Goal: Task Accomplishment & Management: Complete application form

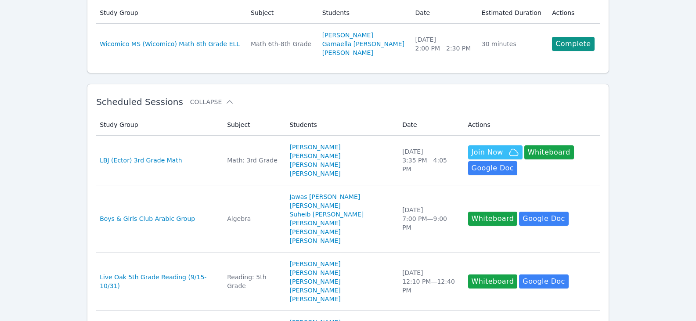
scroll to position [132, 0]
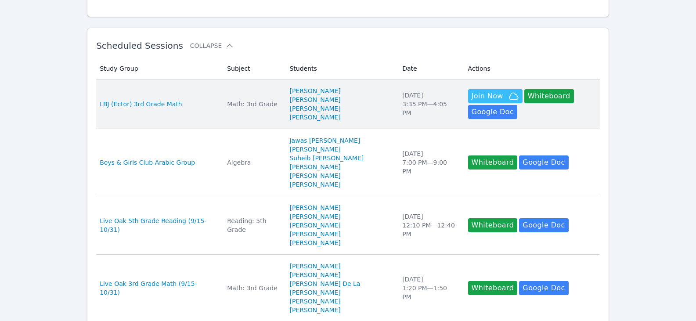
click at [195, 104] on div "LBJ (Ector) 3rd Grade Math" at bounding box center [158, 104] width 117 height 9
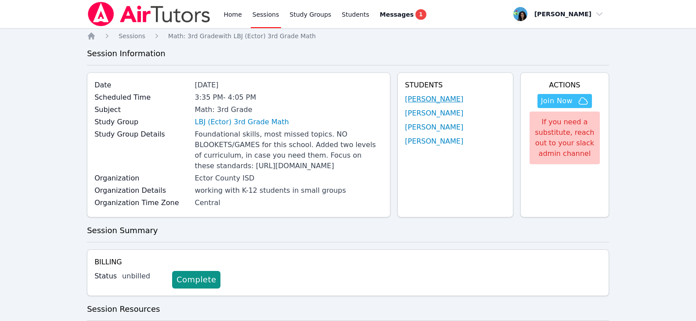
click at [419, 102] on link "[PERSON_NAME]" at bounding box center [434, 99] width 58 height 11
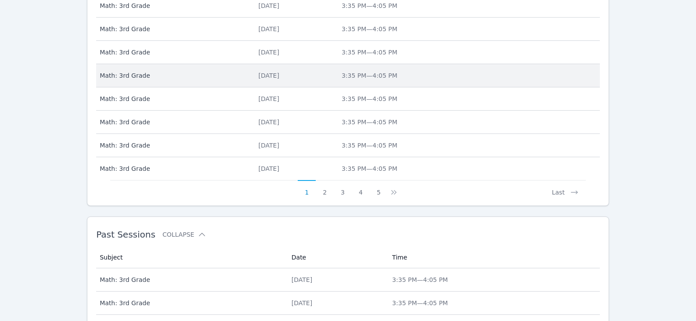
scroll to position [414, 0]
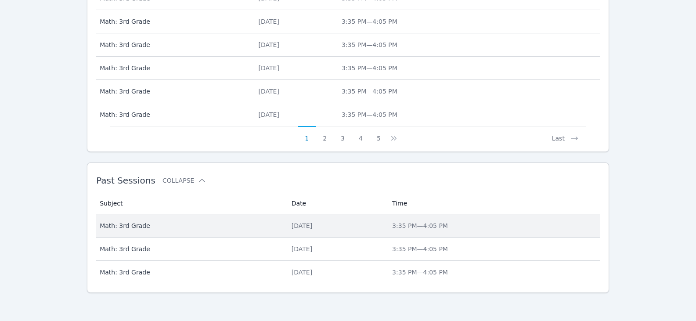
click at [243, 220] on td "Subject Math: 3rd Grade" at bounding box center [191, 225] width 190 height 23
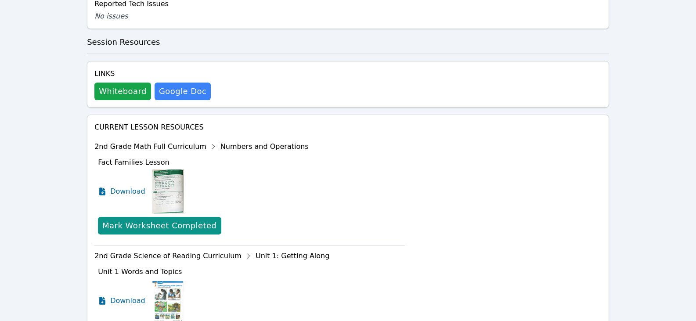
scroll to position [527, 0]
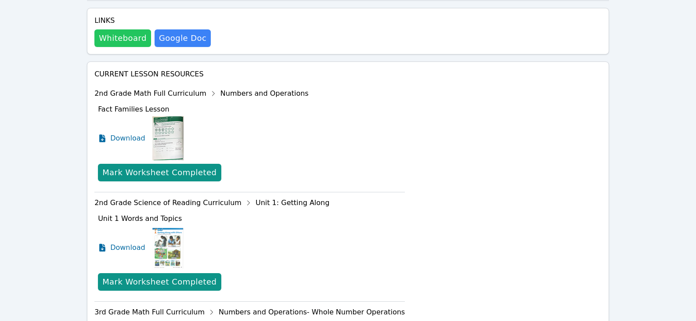
click at [125, 47] on button "Whiteboard" at bounding box center [122, 38] width 57 height 18
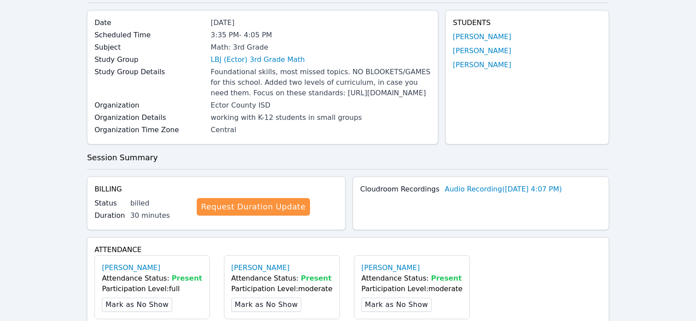
scroll to position [0, 0]
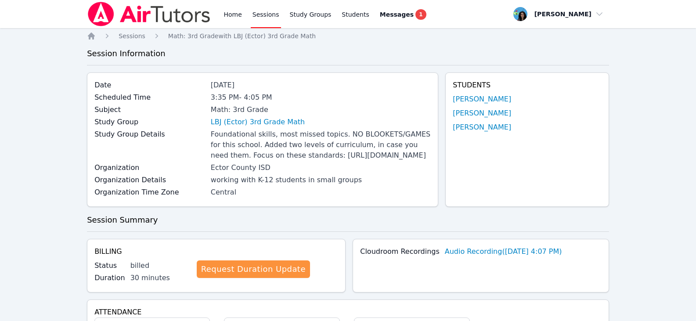
click at [256, 21] on link "Sessions" at bounding box center [266, 14] width 30 height 28
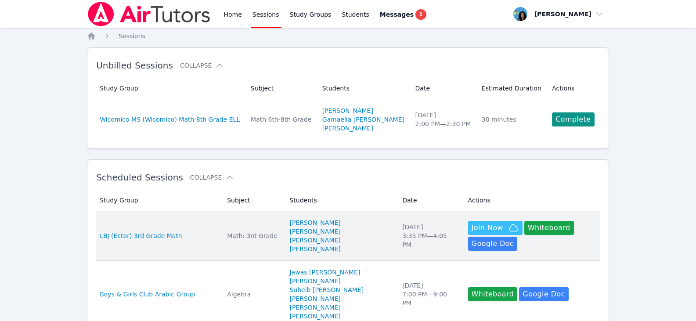
click at [192, 233] on div "LBJ (Ector) 3rd Grade Math" at bounding box center [158, 235] width 117 height 9
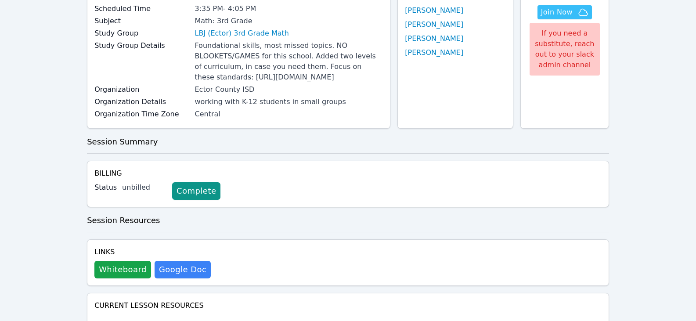
scroll to position [176, 0]
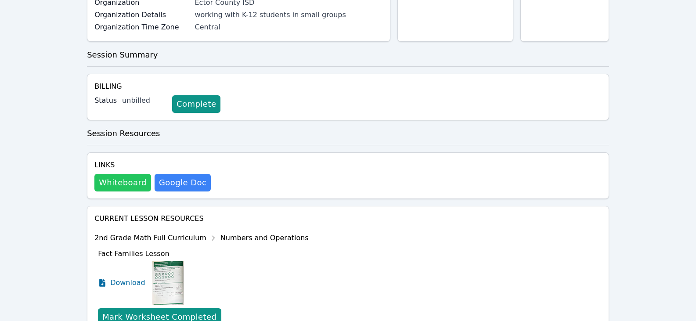
click at [112, 191] on button "Whiteboard" at bounding box center [122, 183] width 57 height 18
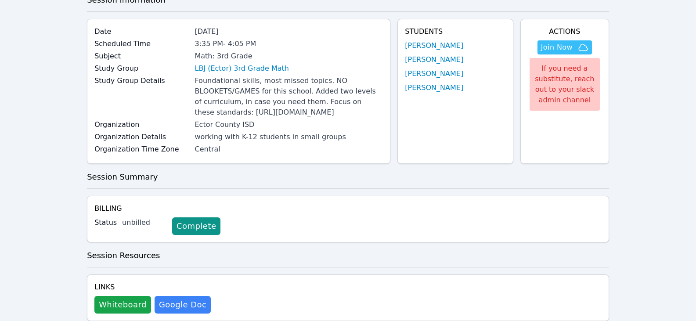
scroll to position [0, 0]
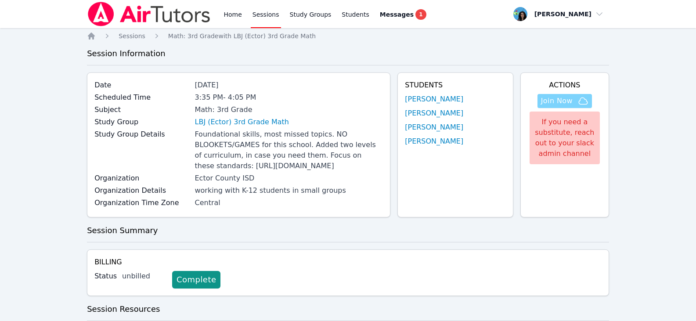
click at [551, 102] on span "Join Now" at bounding box center [557, 101] width 32 height 11
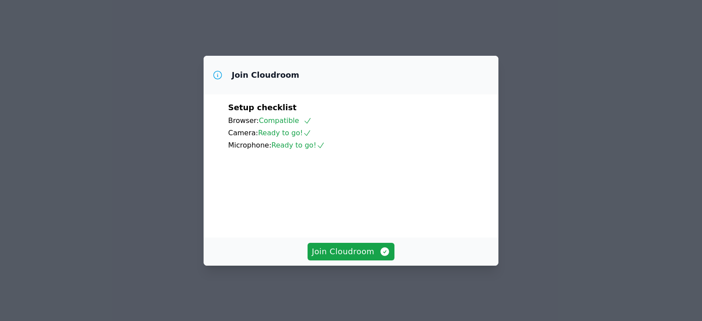
click at [358, 245] on div "Join Cloudroom Setup checklist Browser: Compatible Camera: Ready to go! Microph…" at bounding box center [351, 161] width 295 height 210
click at [356, 257] on span "Join Cloudroom" at bounding box center [351, 251] width 79 height 12
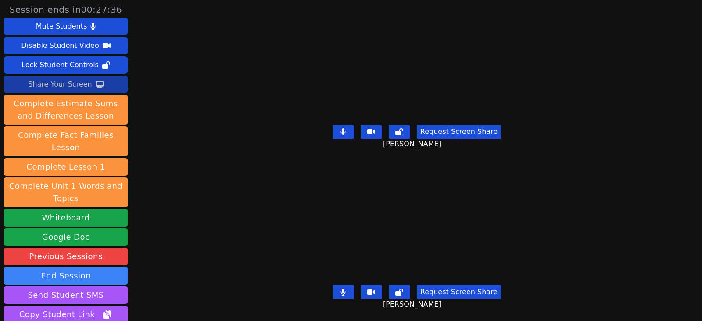
click at [96, 84] on icon at bounding box center [100, 84] width 8 height 7
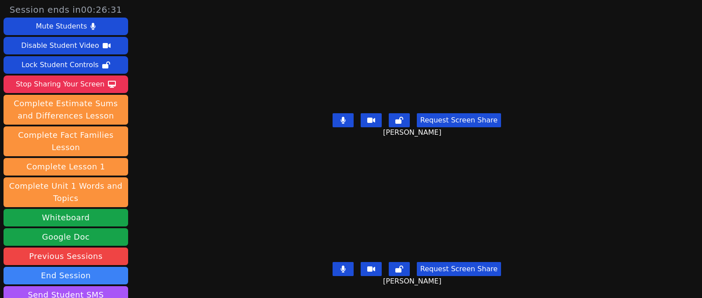
click at [342, 118] on icon at bounding box center [343, 120] width 5 height 7
click at [342, 117] on icon at bounding box center [343, 119] width 9 height 7
drag, startPoint x: 339, startPoint y: 117, endPoint x: 324, endPoint y: 118, distance: 14.5
click at [341, 117] on icon at bounding box center [343, 120] width 5 height 7
click at [338, 110] on div "Request Screen Share JAMES PENNINGTON" at bounding box center [417, 127] width 303 height 35
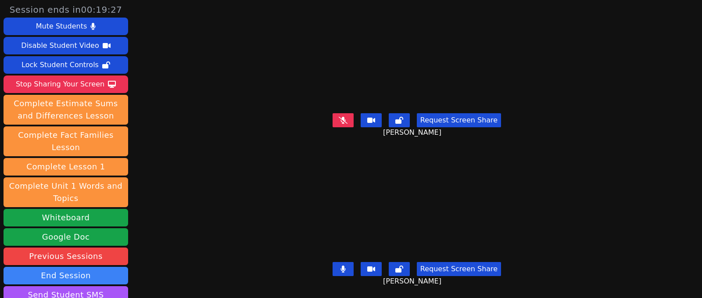
click at [336, 118] on button at bounding box center [343, 120] width 21 height 14
click at [338, 113] on button at bounding box center [343, 120] width 21 height 14
click at [345, 118] on icon at bounding box center [343, 120] width 9 height 7
click at [341, 117] on icon at bounding box center [343, 120] width 5 height 7
click at [344, 121] on button at bounding box center [343, 120] width 21 height 14
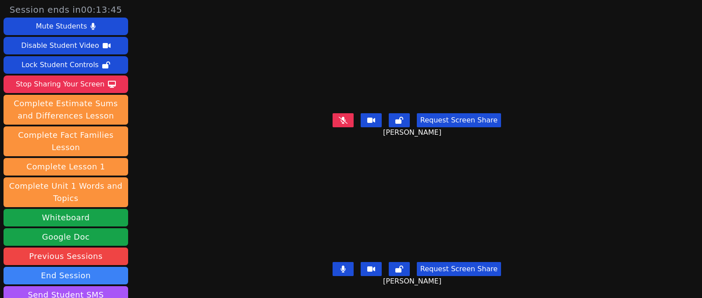
click at [344, 116] on icon at bounding box center [343, 119] width 9 height 7
click at [346, 119] on button at bounding box center [343, 120] width 21 height 14
click at [338, 120] on button at bounding box center [343, 120] width 21 height 14
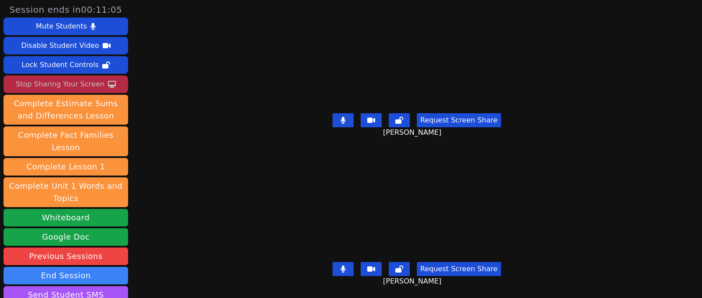
click at [54, 86] on div "Stop Sharing Your Screen" at bounding box center [60, 84] width 89 height 14
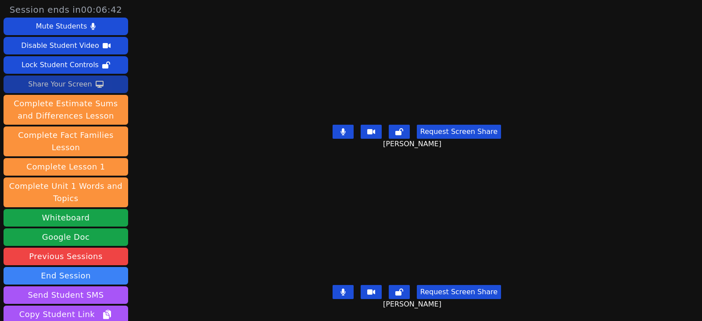
click at [475, 264] on video at bounding box center [416, 223] width 207 height 117
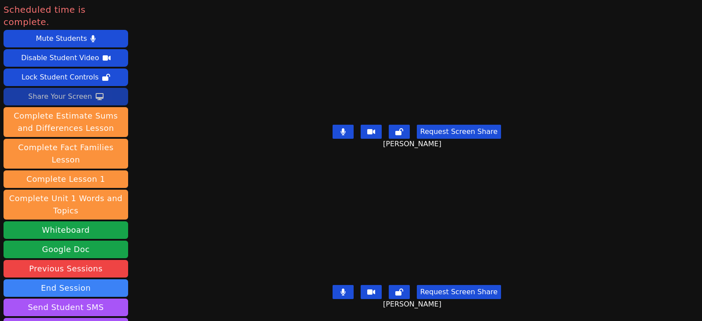
click at [341, 128] on icon at bounding box center [343, 131] width 5 height 7
drag, startPoint x: 335, startPoint y: 128, endPoint x: 349, endPoint y: 133, distance: 15.2
click at [335, 128] on button at bounding box center [343, 132] width 21 height 14
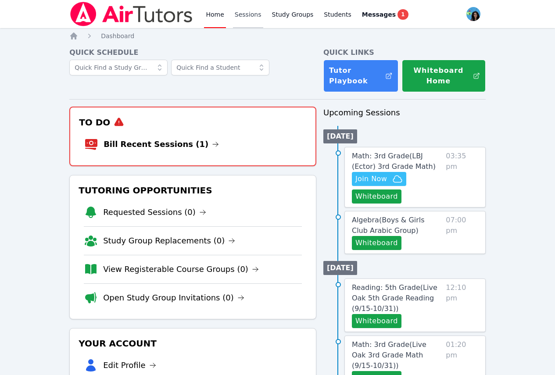
click at [252, 11] on link "Sessions" at bounding box center [248, 14] width 30 height 28
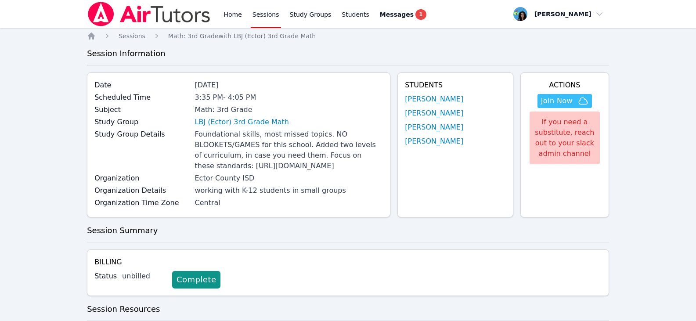
click at [255, 18] on link "Sessions" at bounding box center [266, 14] width 30 height 28
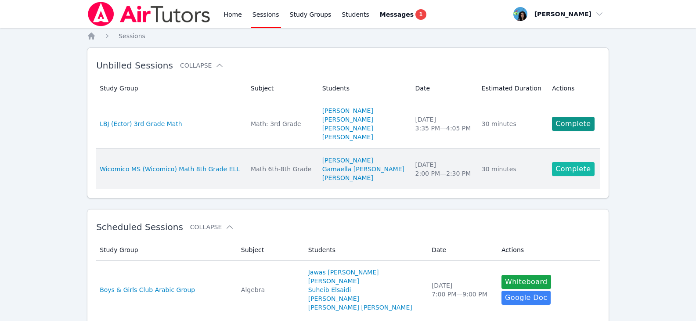
click at [572, 172] on link "Complete" at bounding box center [573, 169] width 42 height 14
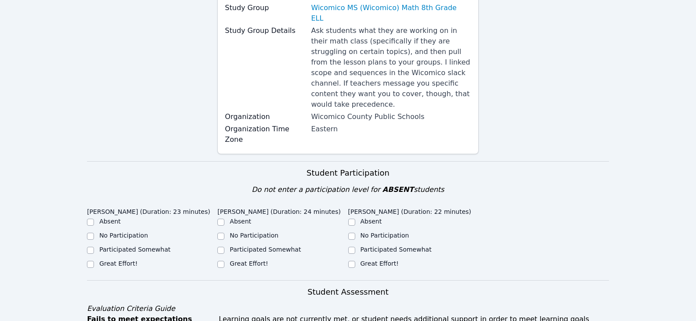
scroll to position [220, 0]
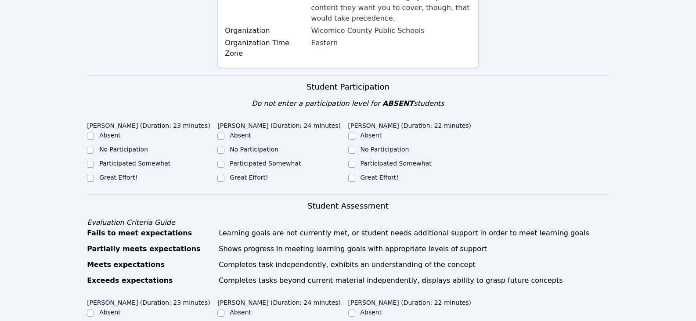
click at [132, 160] on label "Participated Somewhat" at bounding box center [134, 163] width 71 height 7
click at [94, 161] on input "Participated Somewhat" at bounding box center [90, 164] width 7 height 7
checkbox input "true"
click at [258, 174] on label "Great Effort!" at bounding box center [249, 177] width 38 height 7
click at [224, 175] on input "Great Effort!" at bounding box center [220, 178] width 7 height 7
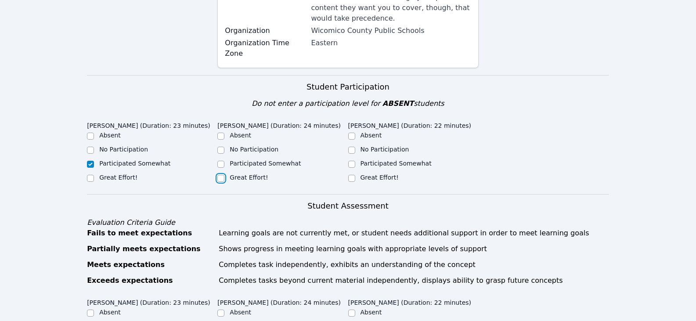
checkbox input "true"
click at [389, 173] on div "Great Effort!" at bounding box center [379, 177] width 38 height 9
click at [387, 174] on label "Great Effort!" at bounding box center [379, 177] width 38 height 7
click at [355, 175] on input "Great Effort!" at bounding box center [351, 178] width 7 height 7
checkbox input "true"
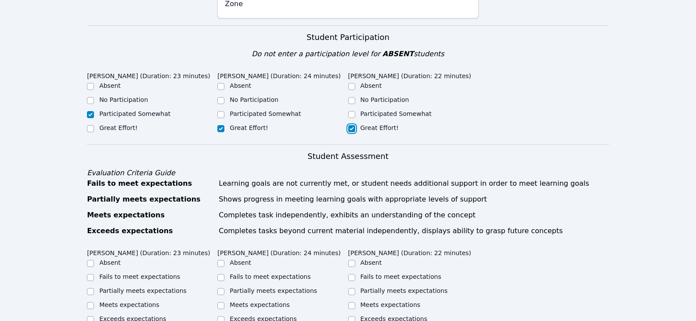
scroll to position [395, 0]
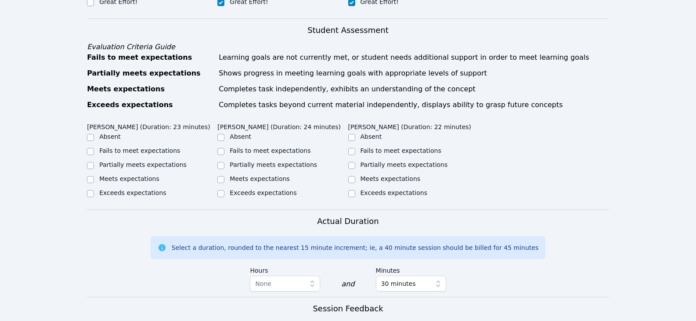
click at [158, 147] on label "Fails to meet expectations" at bounding box center [139, 150] width 81 height 7
click at [94, 148] on input "Fails to meet expectations" at bounding box center [90, 151] width 7 height 7
checkbox input "true"
click at [170, 161] on label "Partially meets expectations" at bounding box center [142, 164] width 87 height 7
click at [94, 162] on input "Partially meets expectations" at bounding box center [90, 165] width 7 height 7
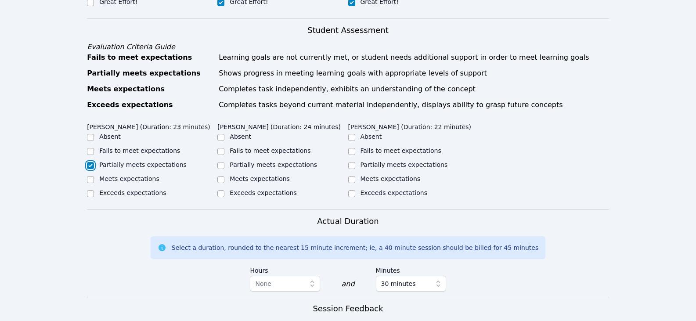
checkbox input "true"
checkbox input "false"
click at [227, 160] on div "Partially meets expectations" at bounding box center [282, 165] width 130 height 11
click at [290, 161] on label "Partially meets expectations" at bounding box center [273, 164] width 87 height 7
click at [224, 162] on input "Partially meets expectations" at bounding box center [220, 165] width 7 height 7
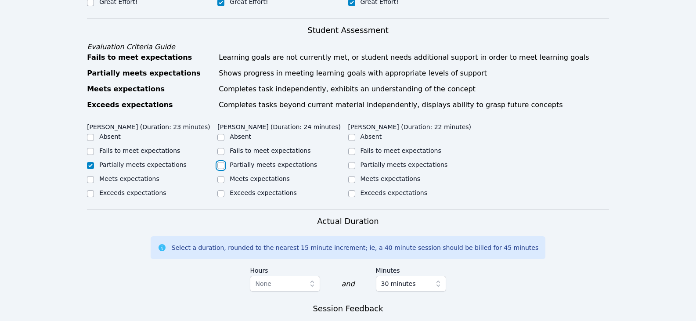
checkbox input "true"
click at [352, 162] on input "Partially meets expectations" at bounding box center [351, 165] width 7 height 7
checkbox input "true"
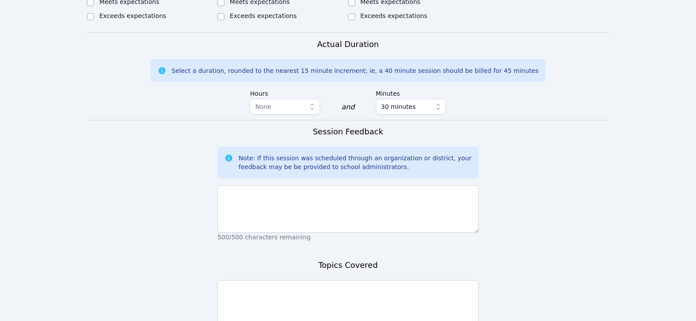
scroll to position [497, 0]
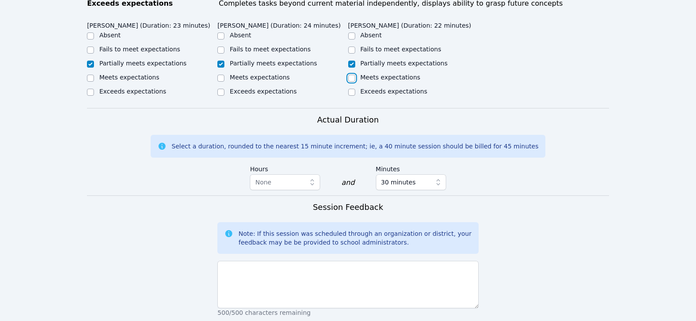
click at [351, 75] on input "Meets expectations" at bounding box center [351, 78] width 7 height 7
checkbox input "true"
checkbox input "false"
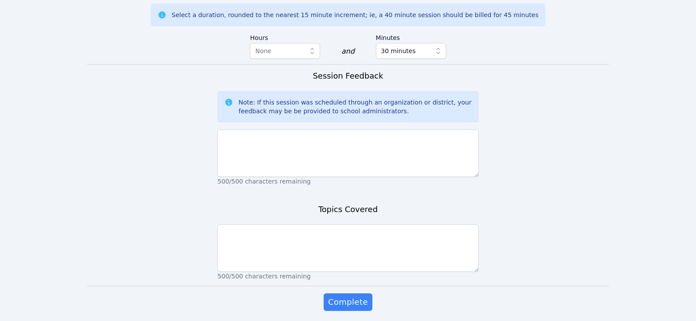
scroll to position [628, 0]
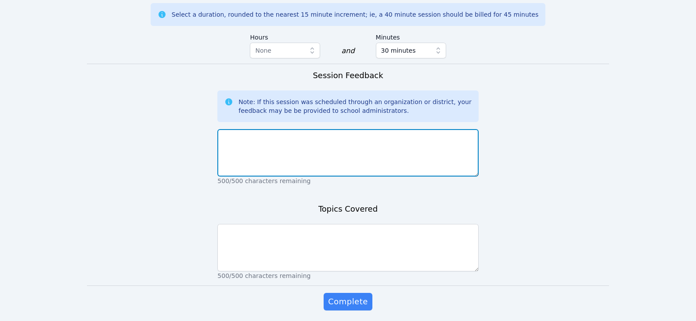
click at [437, 129] on textarea at bounding box center [347, 152] width 261 height 47
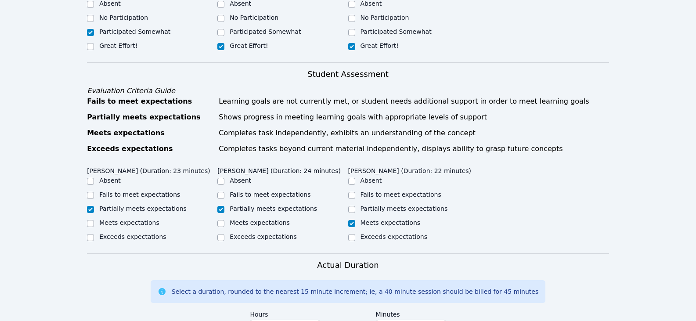
scroll to position [439, 0]
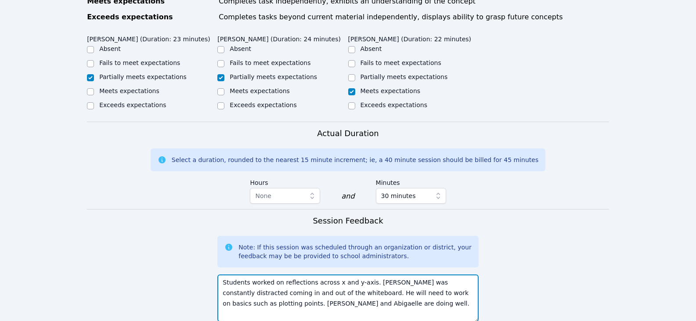
scroll to position [571, 0]
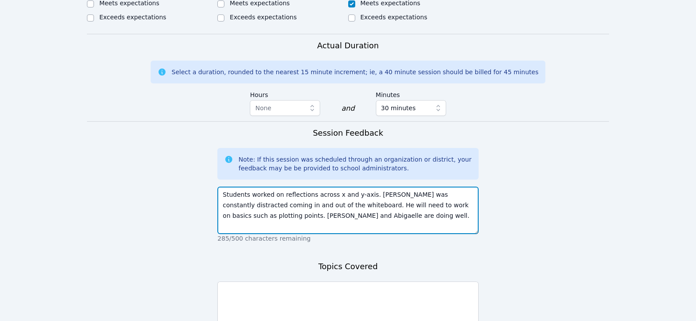
type textarea "Students worked on reflections across x and y-axis. [PERSON_NAME] was constantl…"
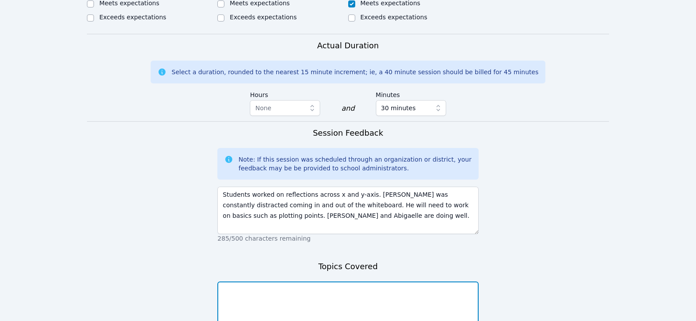
click at [331, 281] on textarea at bounding box center [347, 304] width 261 height 47
type textarea "r"
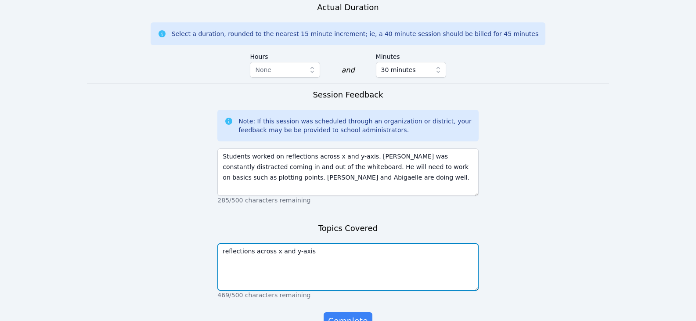
scroll to position [628, 0]
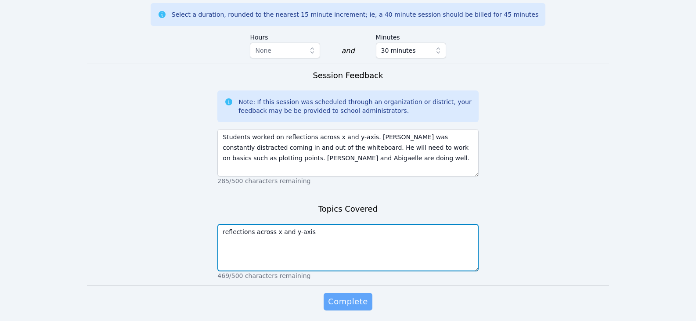
type textarea "reflections across x and y-axis"
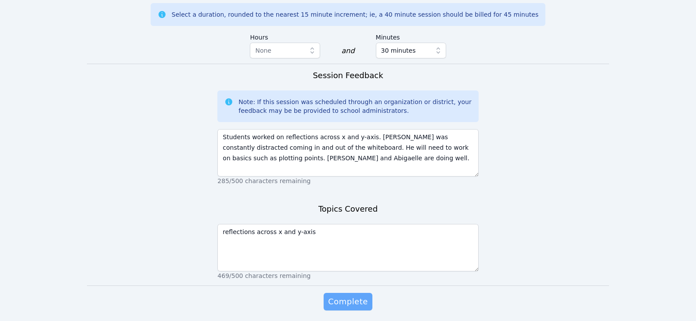
click at [357, 295] on span "Complete" at bounding box center [348, 301] width 40 height 12
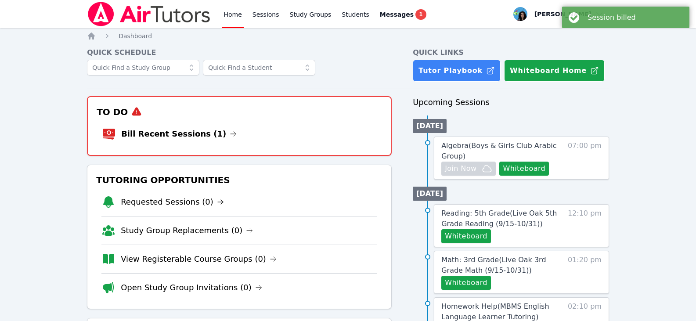
drag, startPoint x: 207, startPoint y: 131, endPoint x: 212, endPoint y: 133, distance: 5.1
click at [230, 131] on icon at bounding box center [233, 133] width 7 height 7
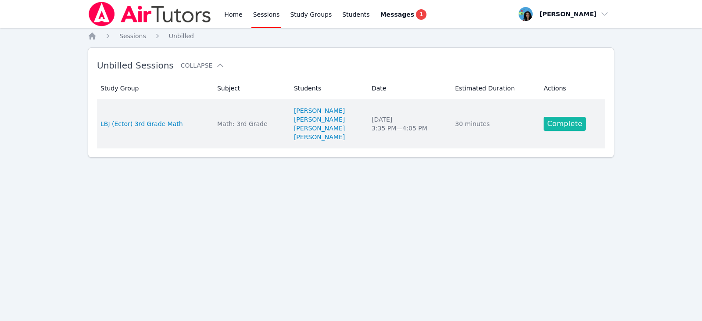
click at [567, 124] on link "Complete" at bounding box center [565, 124] width 42 height 14
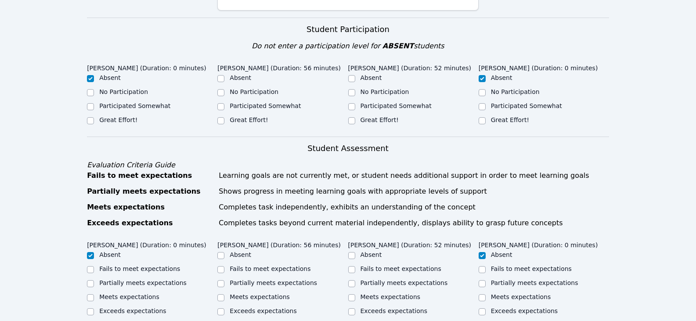
scroll to position [307, 0]
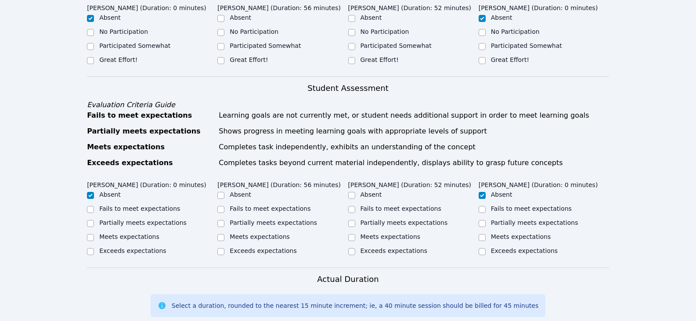
click at [258, 62] on label "Great Effort!" at bounding box center [249, 59] width 38 height 7
click at [224, 62] on input "Great Effort!" at bounding box center [220, 60] width 7 height 7
checkbox input "true"
click at [373, 62] on label "Great Effort!" at bounding box center [379, 59] width 38 height 7
click at [355, 62] on input "Great Effort!" at bounding box center [351, 60] width 7 height 7
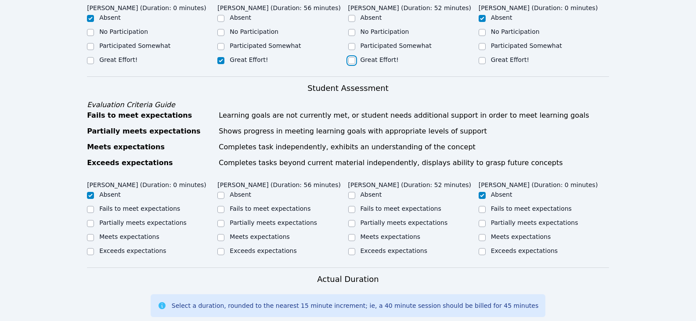
checkbox input "true"
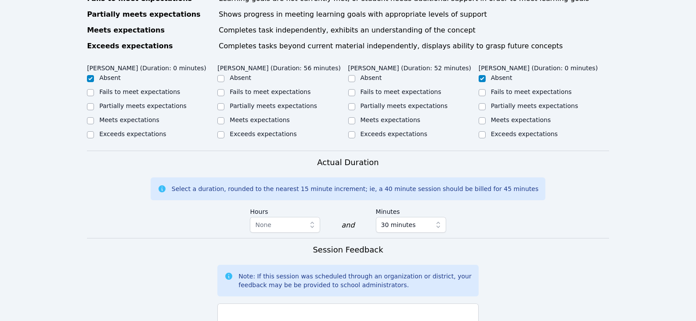
scroll to position [439, 0]
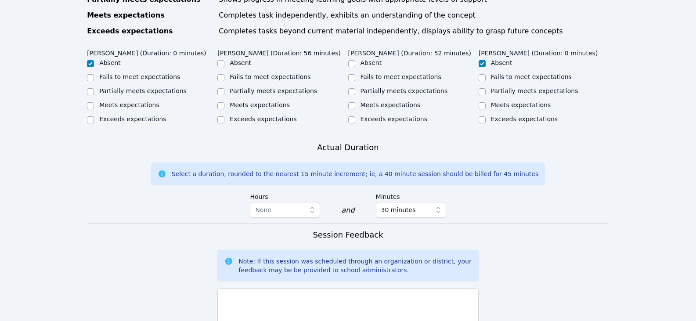
click at [298, 90] on label "Partially meets expectations" at bounding box center [273, 90] width 87 height 7
click at [224, 90] on input "Partially meets expectations" at bounding box center [220, 91] width 7 height 7
checkbox input "true"
click at [393, 92] on label "Partially meets expectations" at bounding box center [403, 90] width 87 height 7
click at [355, 92] on input "Partially meets expectations" at bounding box center [351, 91] width 7 height 7
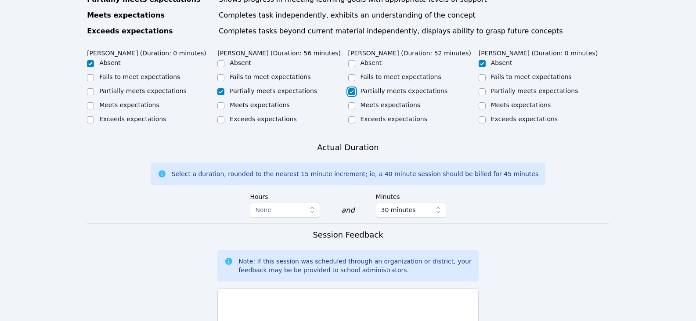
checkbox input "true"
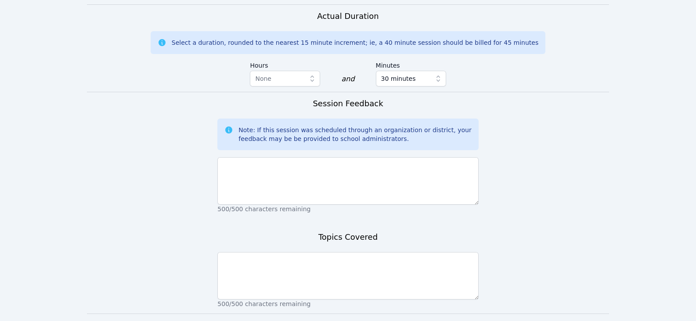
scroll to position [571, 0]
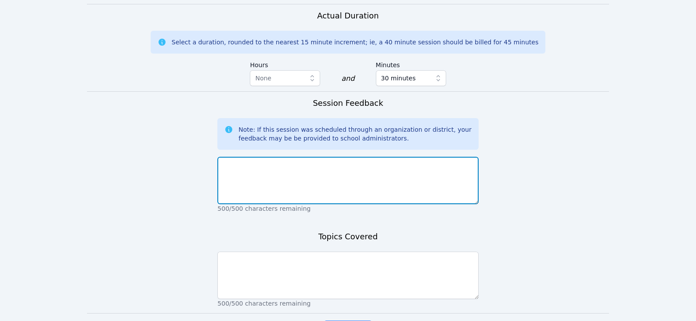
click at [368, 174] on textarea at bounding box center [347, 180] width 261 height 47
click at [323, 194] on textarea "Students worked on identifying place vlues up to hundred thousands. They worked…" at bounding box center [347, 180] width 261 height 47
click at [353, 170] on textarea "Students worked on identifying place vlues up to hundred thousands. They worked…" at bounding box center [347, 180] width 261 height 47
click at [237, 167] on textarea "Students worked on identifying place vlues up to hundred thousands. They worked…" at bounding box center [347, 180] width 261 height 47
click at [294, 173] on textarea "Students worked on identifying place vlues up to hundred thousands. They worked…" at bounding box center [347, 180] width 261 height 47
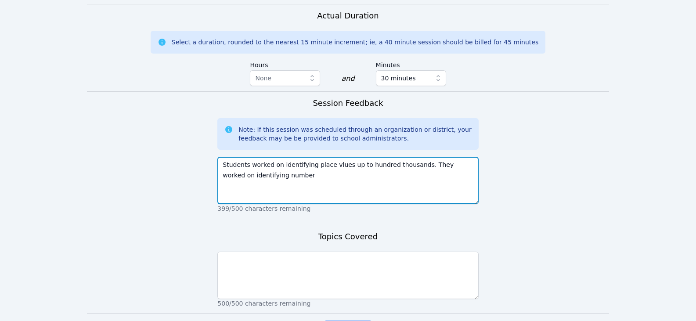
click at [328, 166] on textarea "Students worked on identifying place vlues up to hundred thousands. They worked…" at bounding box center [347, 180] width 261 height 47
click at [357, 182] on textarea "Students worked on identifying place values up to hundred thousands. They worke…" at bounding box center [347, 180] width 261 height 47
click at [373, 178] on textarea "Students worked on identifying place values up to hundred thousands. They worke…" at bounding box center [347, 180] width 261 height 47
click at [340, 180] on textarea "Students worked on identifying place values up to hundred thousands. They worke…" at bounding box center [347, 180] width 261 height 47
click at [317, 177] on textarea "Students worked on identifying place values up to hundred thousands. They worke…" at bounding box center [347, 180] width 261 height 47
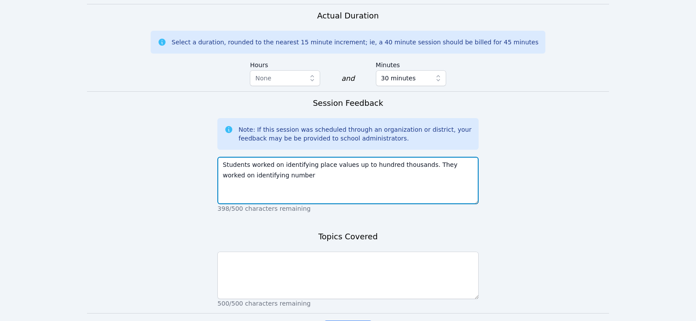
click at [296, 181] on textarea "Students worked on identifying place values up to hundred thousands. They worke…" at bounding box center [347, 180] width 261 height 47
click at [309, 173] on textarea "Students worked on identifying place values up to hundred thousands. They worke…" at bounding box center [347, 180] width 261 height 47
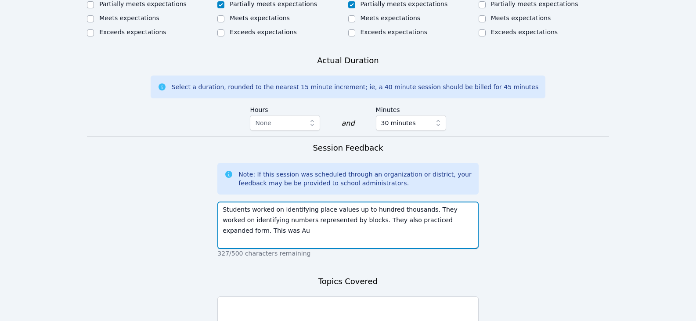
scroll to position [527, 0]
click at [284, 230] on textarea "Students worked on identifying place values up to hundred thousands. They worke…" at bounding box center [347, 224] width 261 height 47
click at [385, 232] on textarea "Students worked on identifying place values up to hundred thousands. They worke…" at bounding box center [347, 224] width 261 height 47
click at [431, 229] on textarea "Students worked on identifying place values up to hundred thousands. They worke…" at bounding box center [347, 224] width 261 height 47
type textarea "Students worked on identifying place values up to hundred thousands. They worke…"
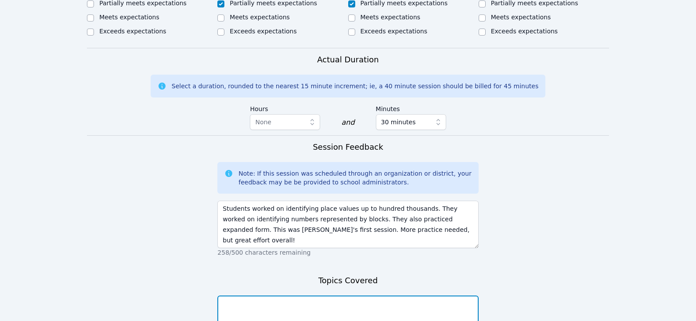
click at [389, 316] on textarea at bounding box center [347, 318] width 261 height 47
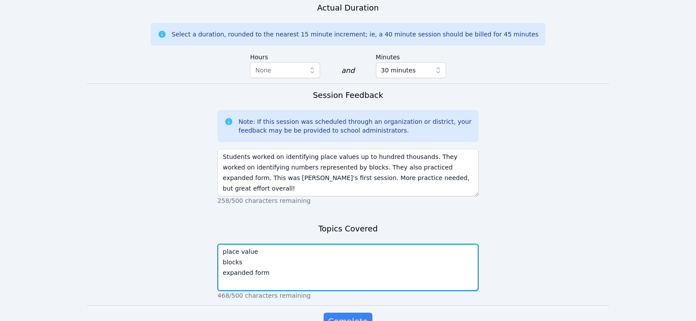
scroll to position [630, 0]
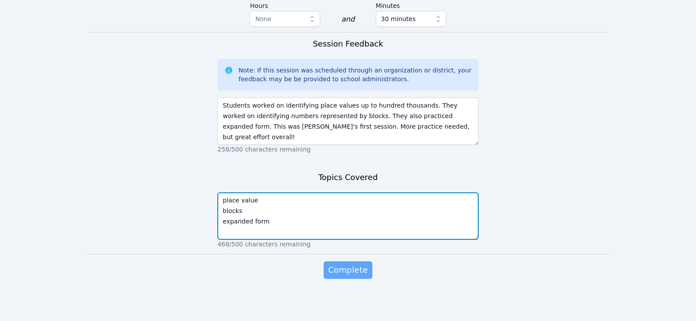
type textarea "place value blocks expanded form"
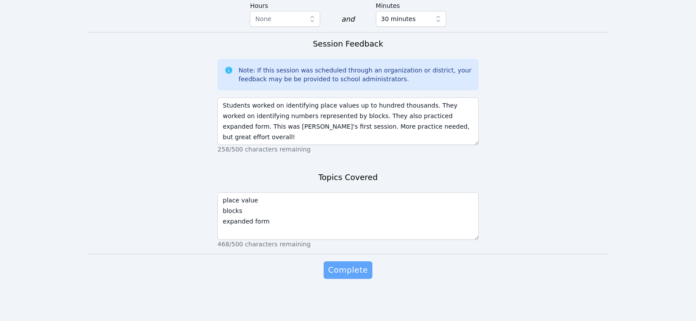
click at [356, 272] on span "Complete" at bounding box center [348, 270] width 40 height 12
